Goal: Task Accomplishment & Management: Manage account settings

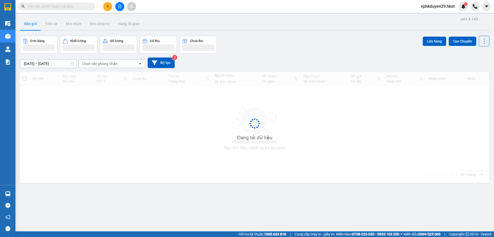
click at [73, 6] on input "text" at bounding box center [58, 7] width 61 height 6
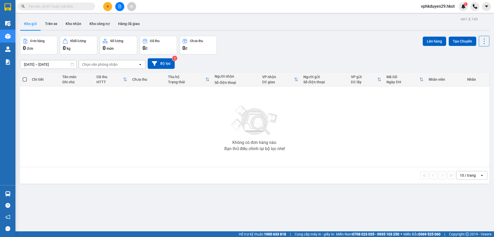
paste input "70NHH1209250108"
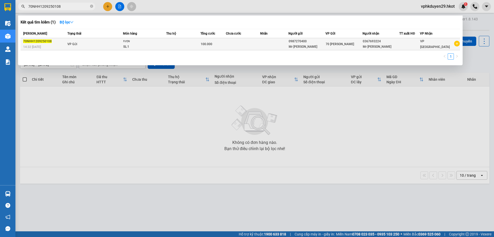
type input "70NHH1209250108"
click at [176, 44] on td at bounding box center [183, 44] width 34 height 12
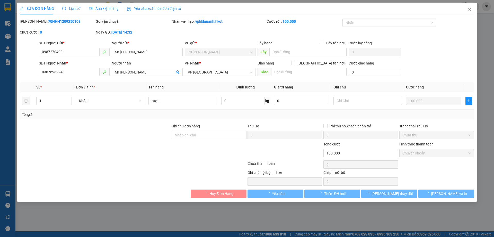
type input "0987270400"
type input "Mr [PERSON_NAME]"
type input "0367693224"
type input "Mr [PERSON_NAME]"
type input "100.000"
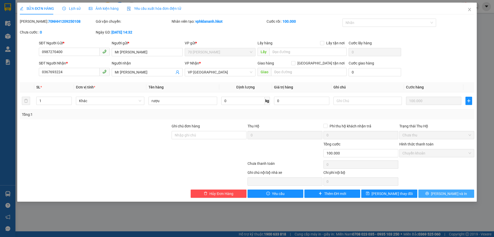
click at [443, 194] on span "[PERSON_NAME] và In" at bounding box center [449, 194] width 36 height 6
